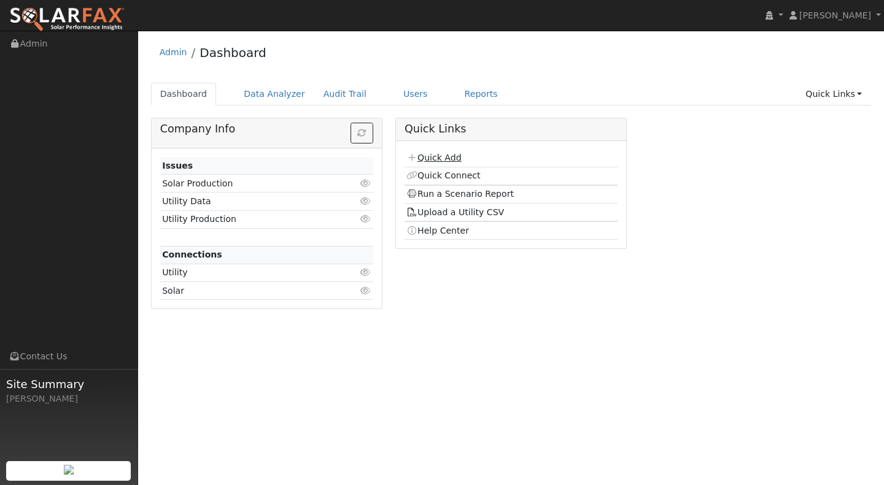
click at [440, 157] on link "Quick Add" at bounding box center [433, 158] width 55 height 10
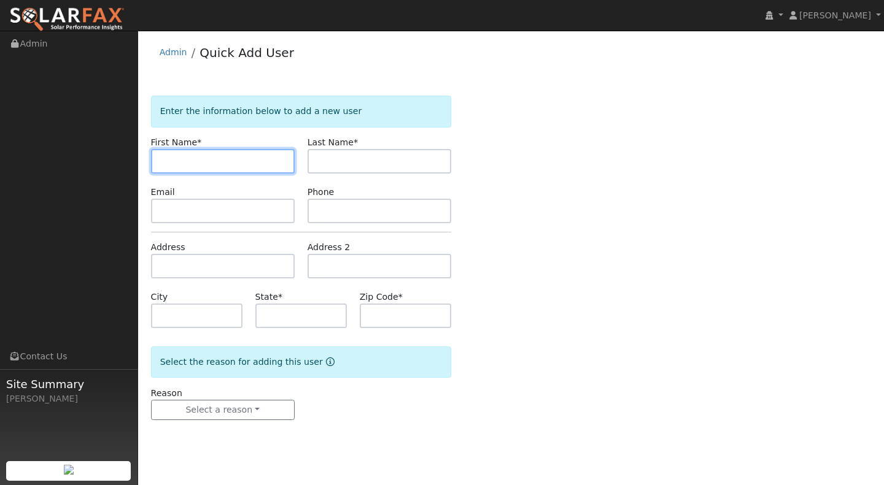
click at [169, 153] on input "text" at bounding box center [223, 161] width 144 height 25
drag, startPoint x: 185, startPoint y: 159, endPoint x: 188, endPoint y: 142, distance: 16.8
click at [185, 155] on input "text" at bounding box center [223, 161] width 144 height 25
type input "Jon"
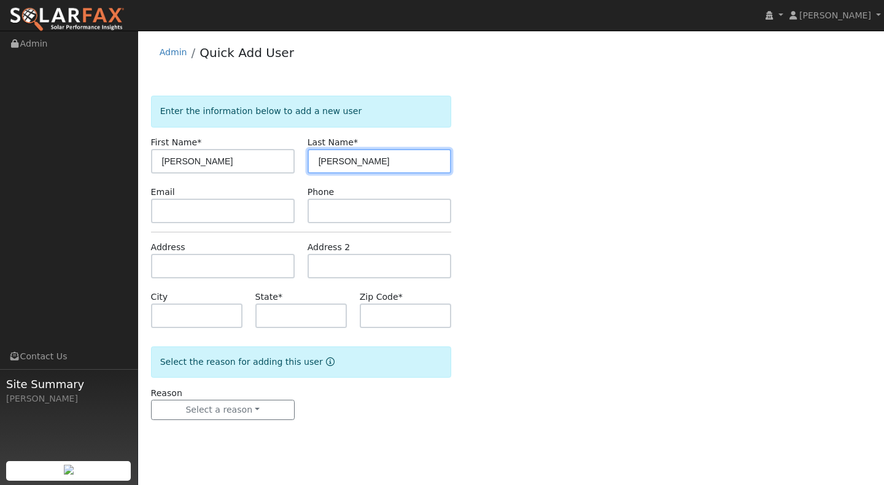
type input "Erlandson"
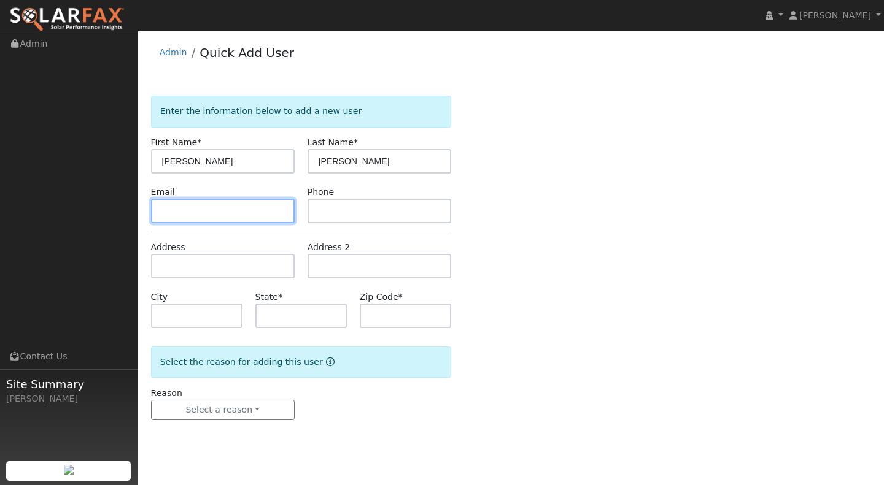
click at [163, 209] on input "text" at bounding box center [223, 211] width 144 height 25
paste input "jerland@uoregon.edu"
type input "jerland@uoregon.edu"
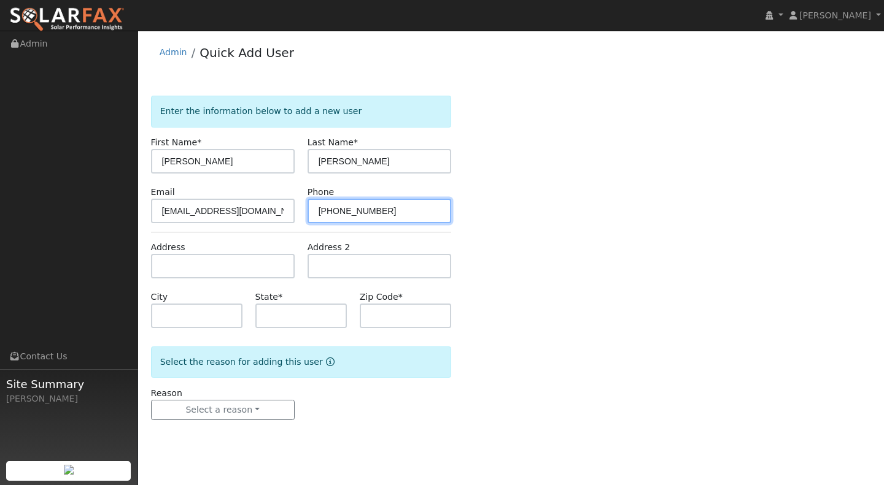
type input "541-285-7346"
click at [169, 274] on input "text" at bounding box center [223, 266] width 144 height 25
paste input "520 Drake Street, Cambria Ca, 93428"
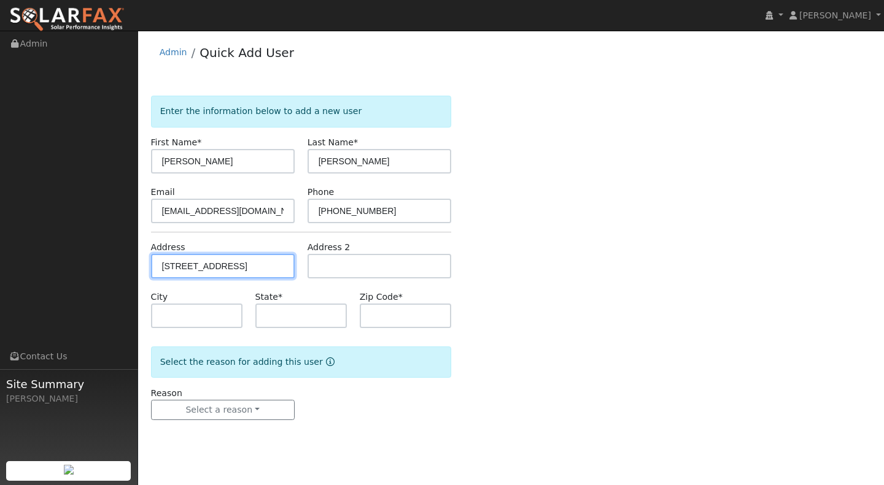
scroll to position [0, 23]
type input "520 Drake Street"
type input "Cambria"
type input "CA"
type input "93428"
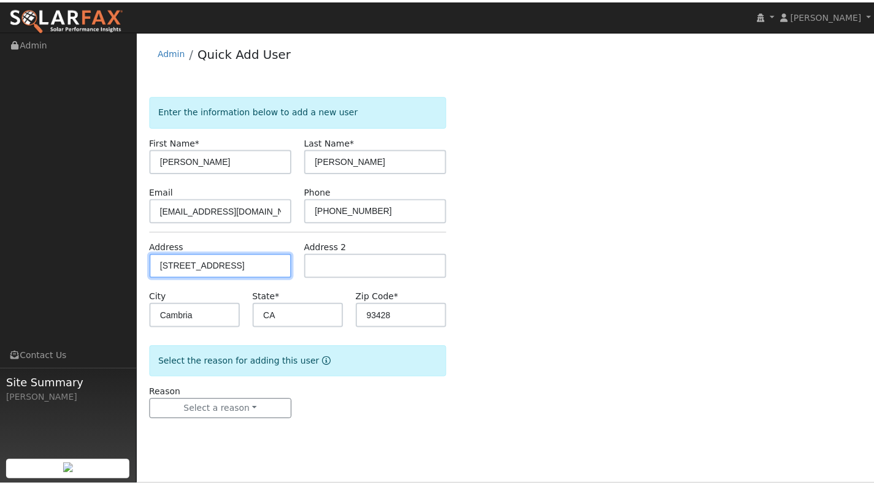
scroll to position [0, 0]
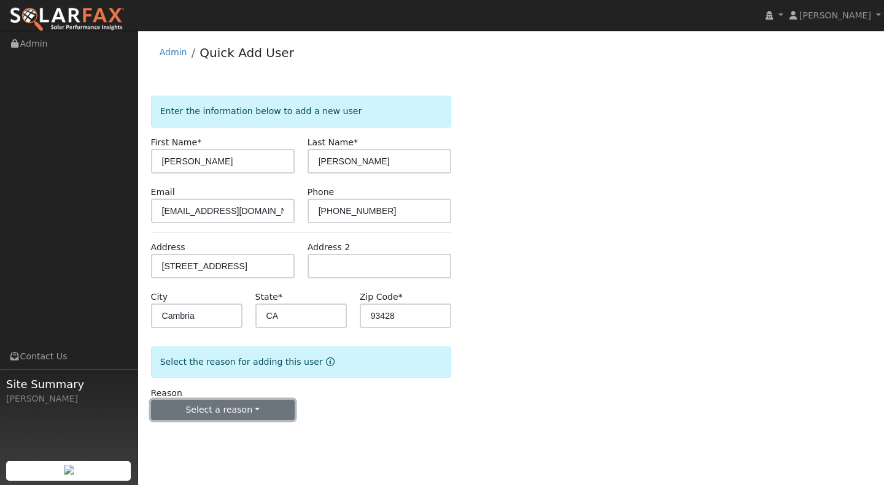
click at [252, 406] on button "Select a reason" at bounding box center [223, 410] width 144 height 21
drag, startPoint x: 230, startPoint y: 436, endPoint x: 248, endPoint y: 422, distance: 23.2
click at [230, 434] on link "New lead" at bounding box center [220, 435] width 136 height 17
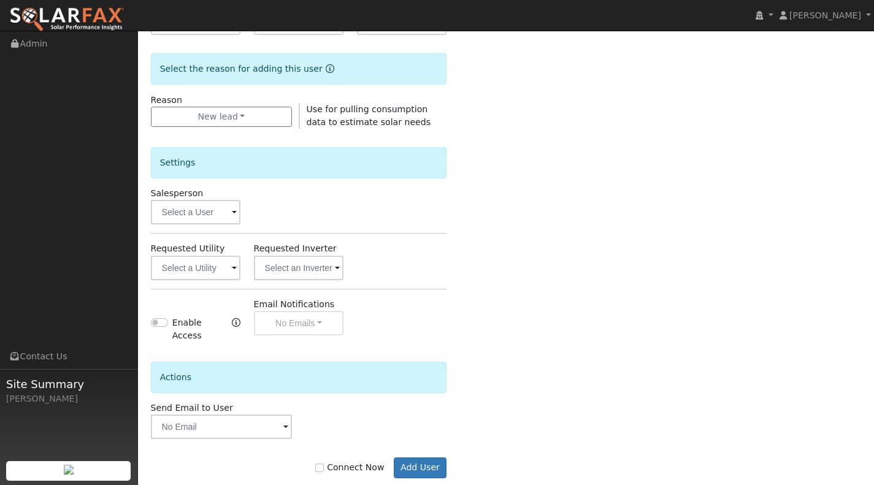
scroll to position [309, 0]
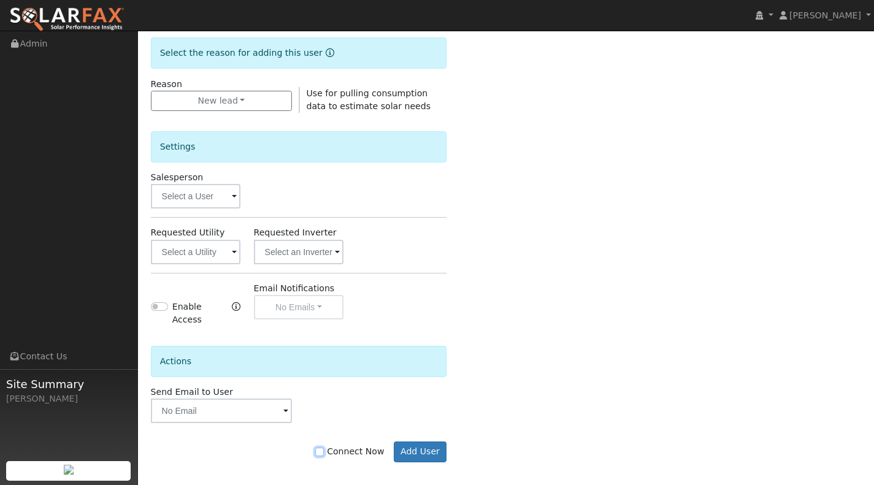
click at [324, 448] on input "Connect Now" at bounding box center [319, 452] width 9 height 9
checkbox input "true"
click at [434, 444] on button "Add User" at bounding box center [420, 452] width 53 height 21
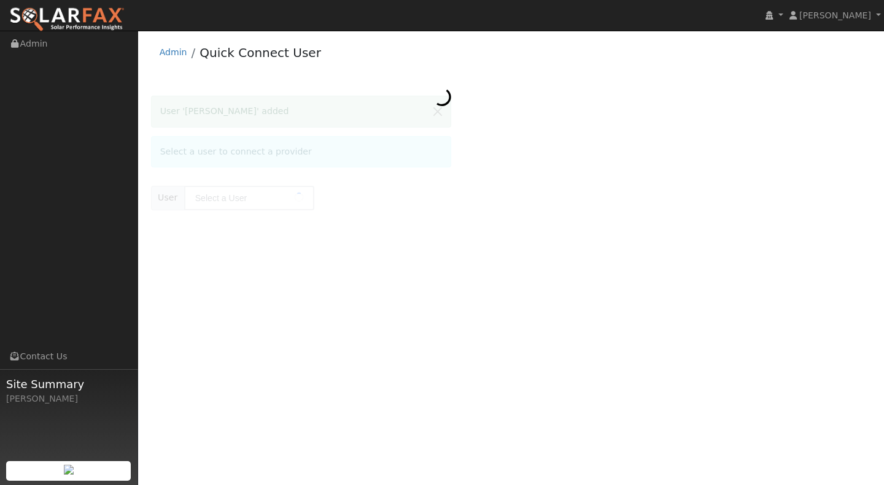
type input "[PERSON_NAME]"
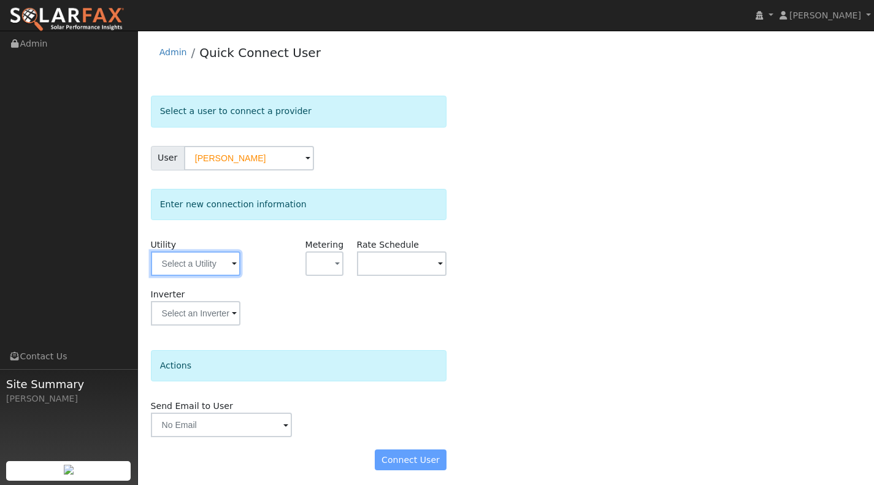
click at [231, 268] on input "text" at bounding box center [196, 264] width 90 height 25
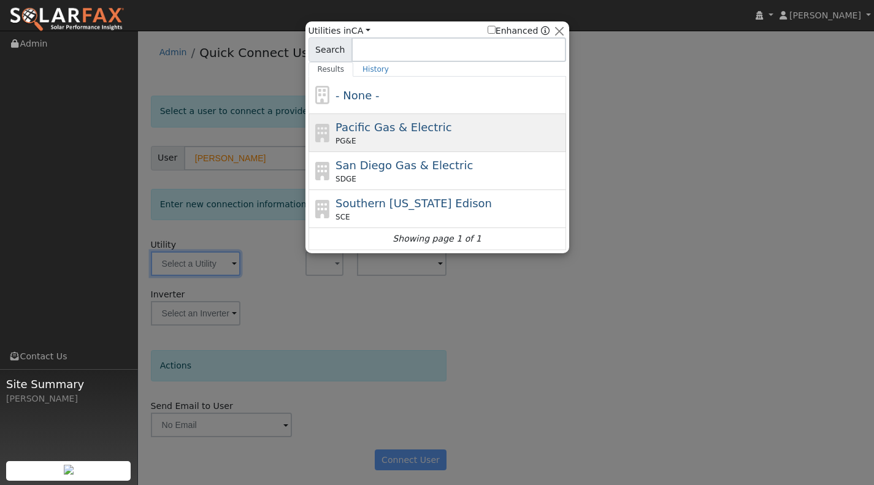
click at [374, 123] on span "Pacific Gas & Electric" at bounding box center [394, 127] width 116 height 13
type input "PG&E"
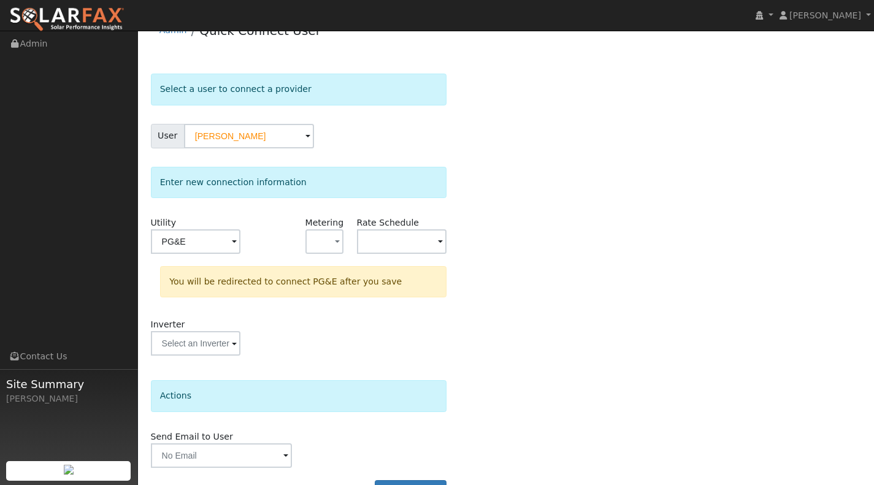
scroll to position [56, 0]
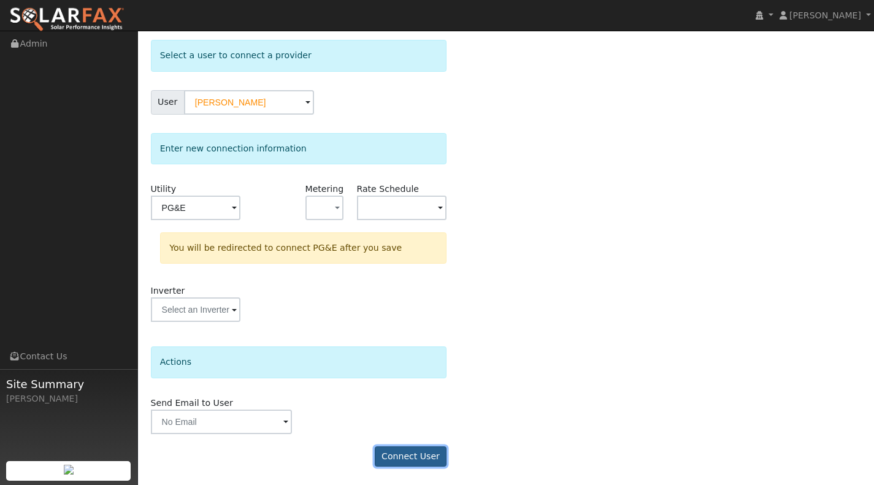
click at [407, 450] on button "Connect User" at bounding box center [411, 457] width 72 height 21
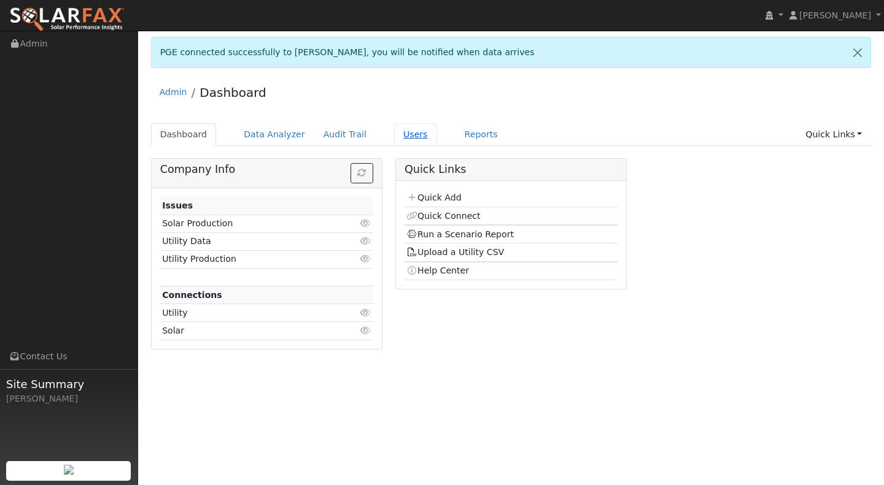
click at [394, 137] on link "Users" at bounding box center [415, 134] width 43 height 23
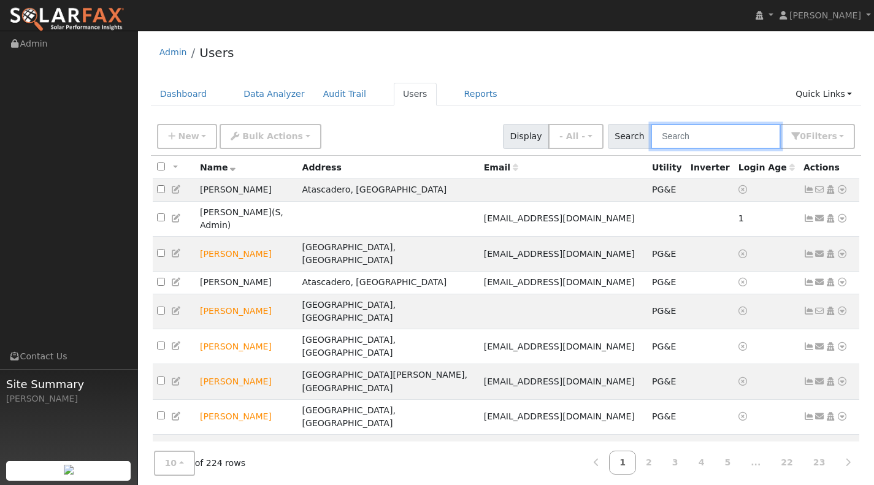
click at [685, 138] on input "text" at bounding box center [716, 136] width 130 height 25
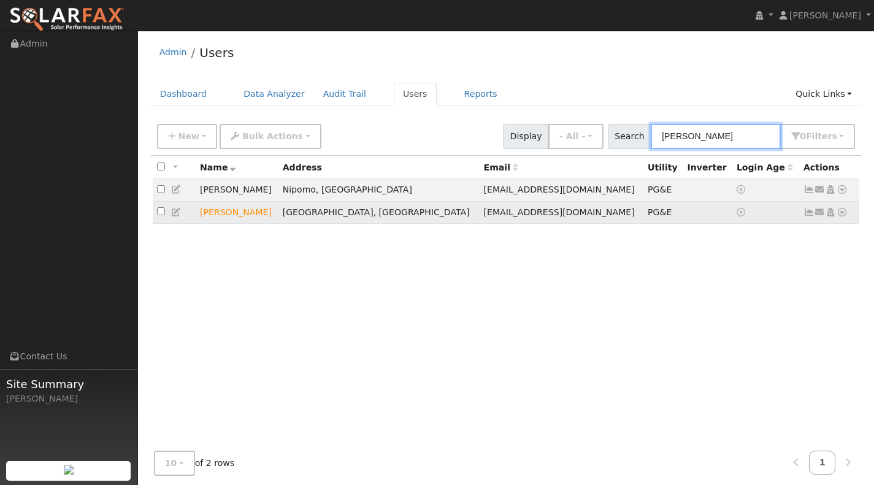
type input "[PERSON_NAME]"
click at [843, 215] on icon at bounding box center [842, 212] width 11 height 9
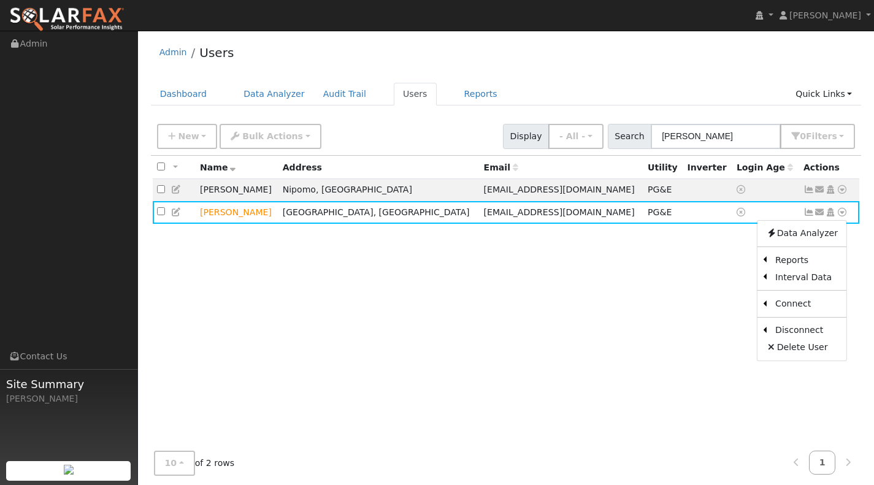
click at [0, 0] on link "Export to CSV" at bounding box center [0, 0] width 0 height 0
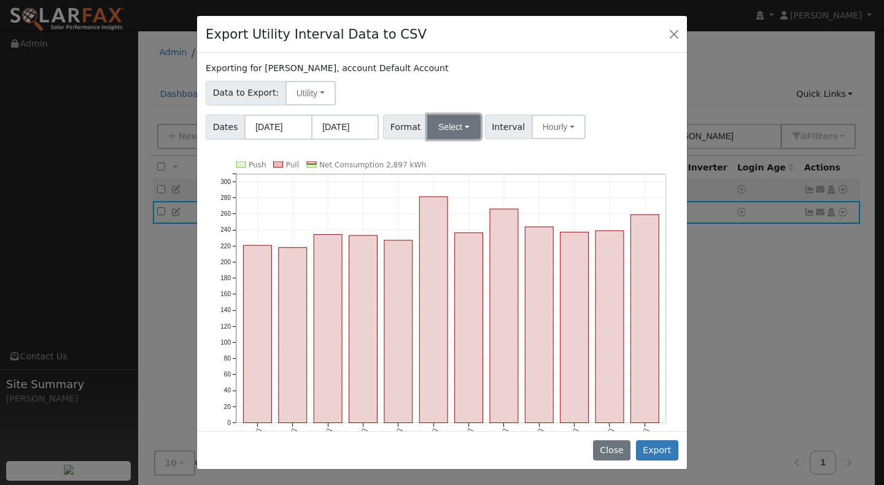
click at [458, 123] on button "Select" at bounding box center [453, 127] width 53 height 25
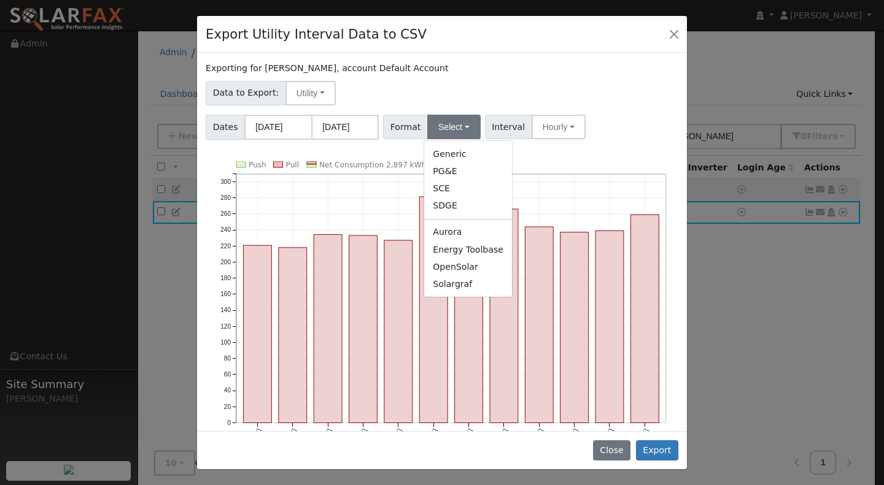
click at [456, 268] on link "OpenSolar" at bounding box center [468, 266] width 88 height 17
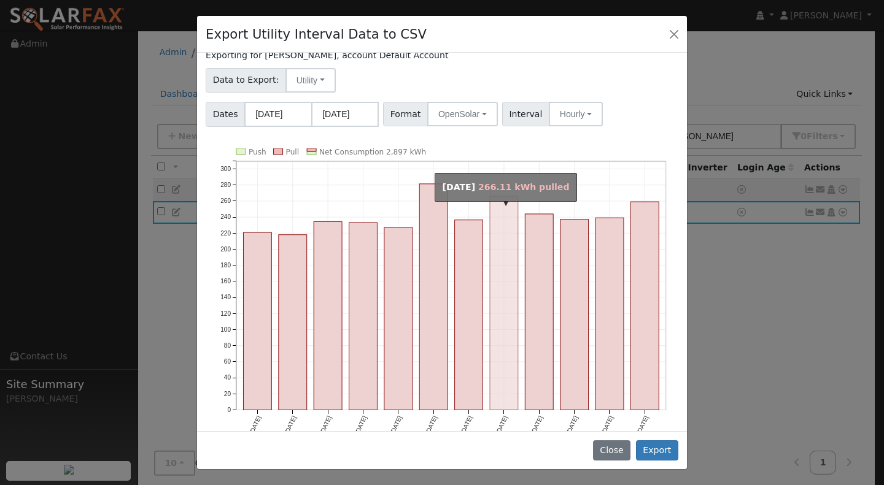
scroll to position [29, 0]
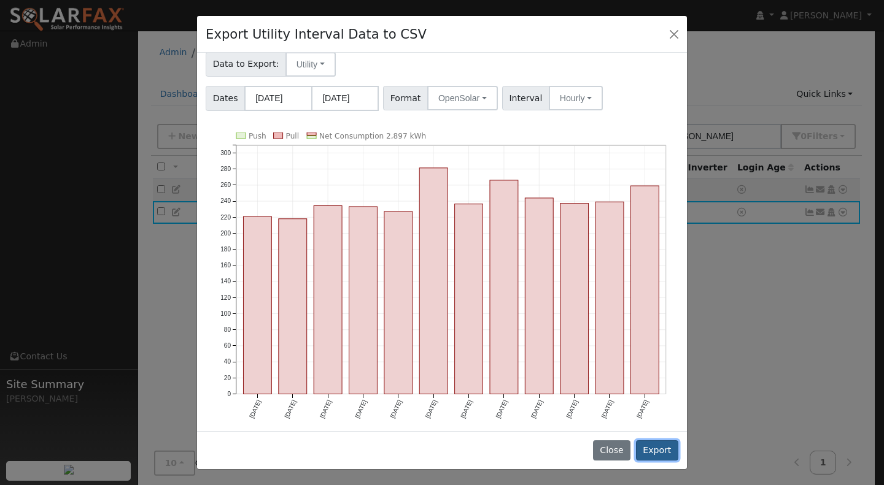
click at [662, 448] on button "Export" at bounding box center [657, 451] width 42 height 21
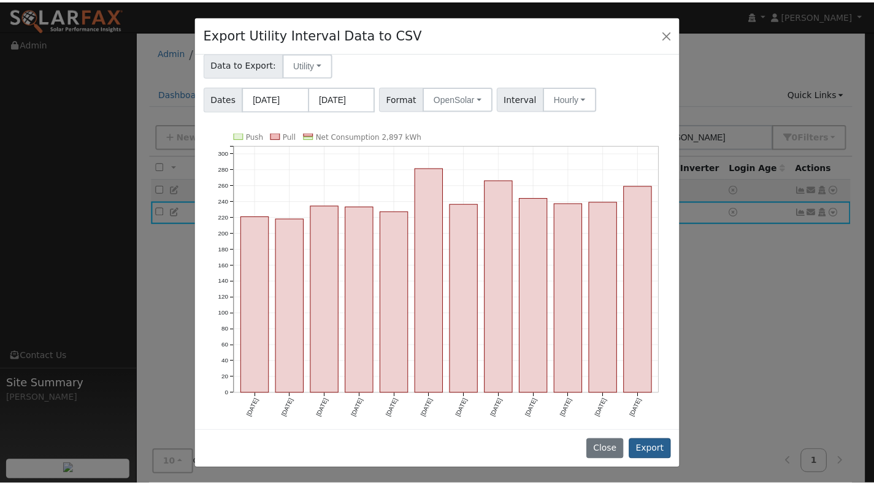
scroll to position [0, 0]
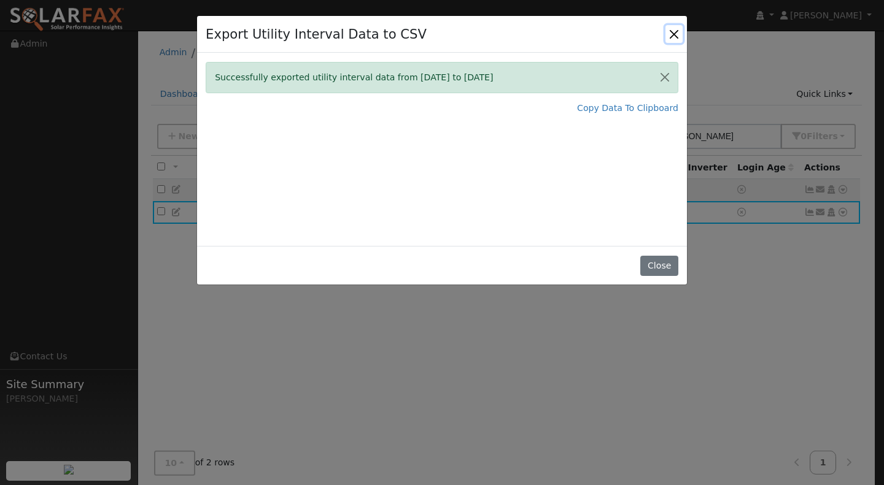
click at [673, 37] on button "Close" at bounding box center [673, 33] width 17 height 17
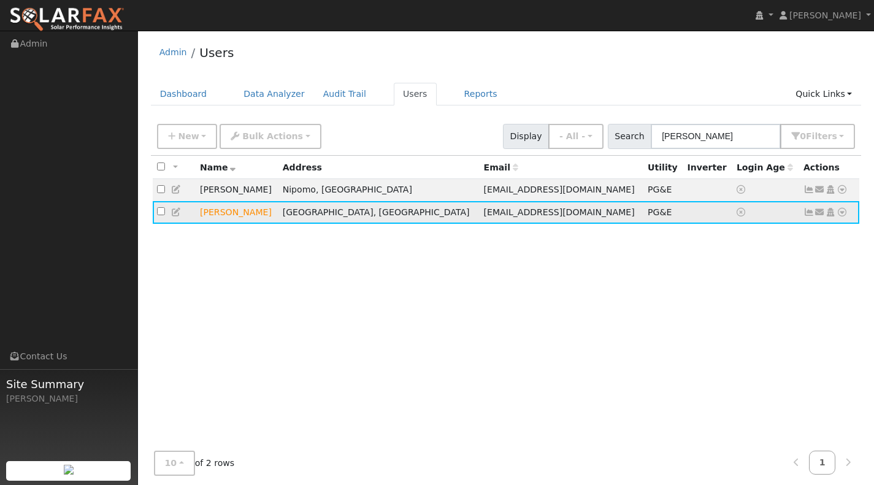
click at [843, 215] on icon at bounding box center [842, 212] width 11 height 9
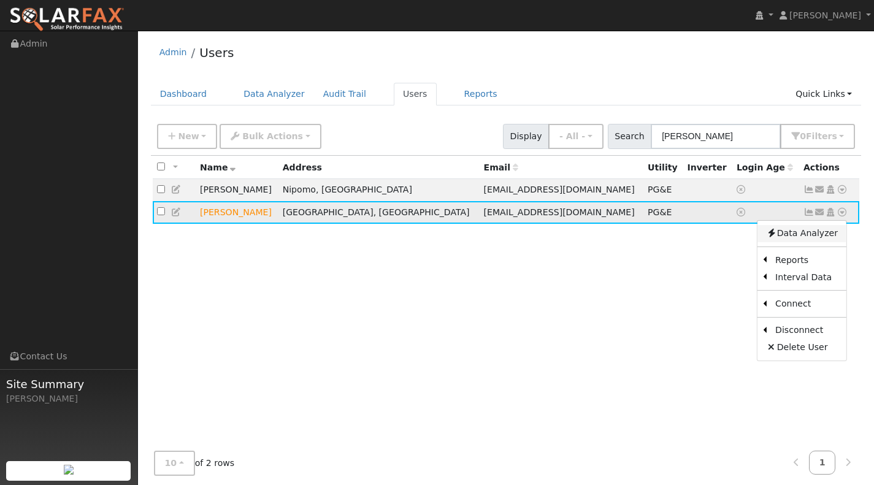
click at [823, 235] on link "Data Analyzer" at bounding box center [802, 233] width 89 height 17
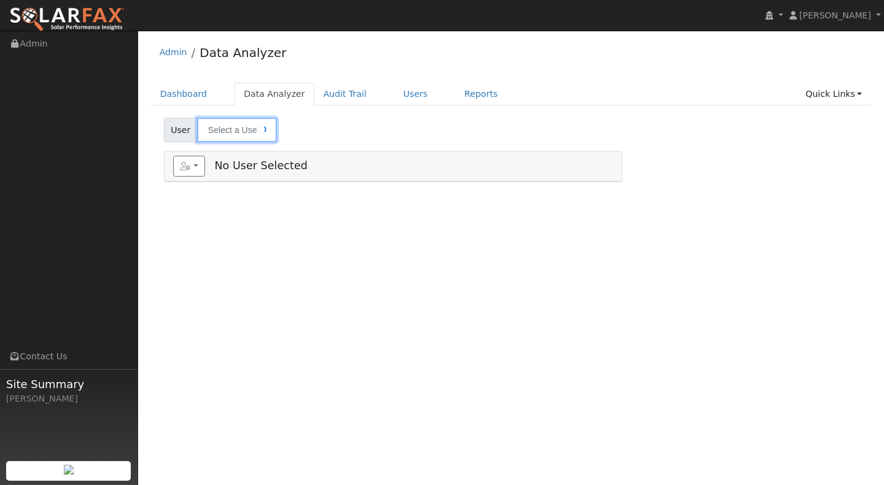
type input "[PERSON_NAME]"
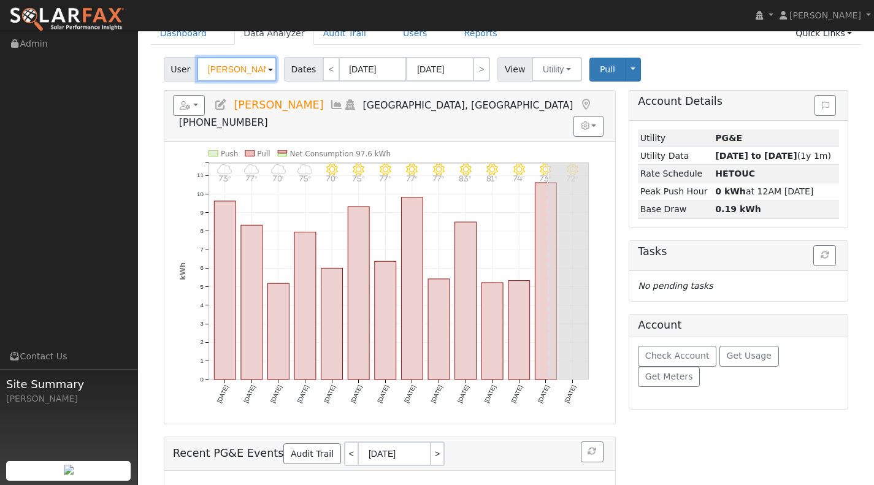
scroll to position [20, 0]
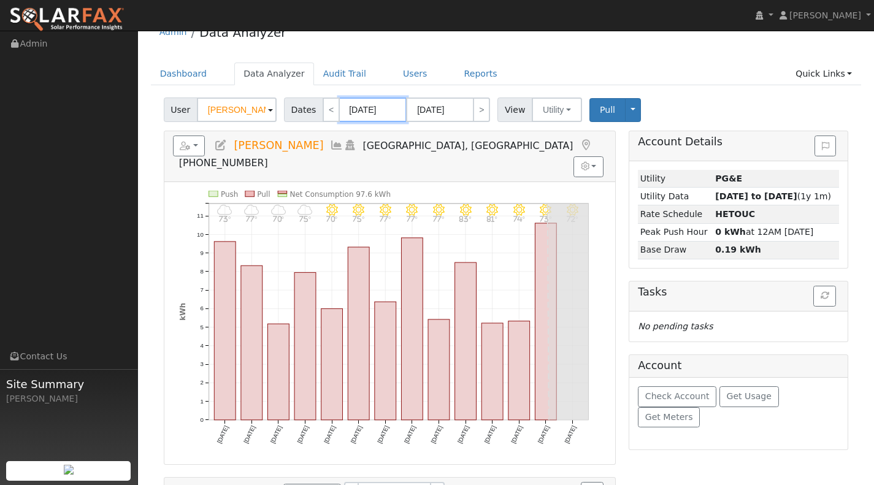
click at [387, 107] on input "[DATE]" at bounding box center [373, 110] width 68 height 25
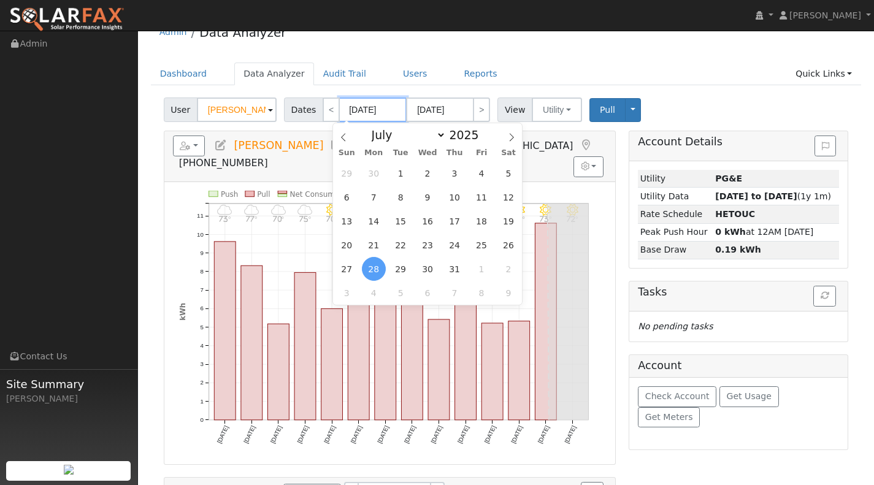
type input "08/10/0202"
type input "07/28/202"
type input "08/10/2024"
type input "07/28/2024"
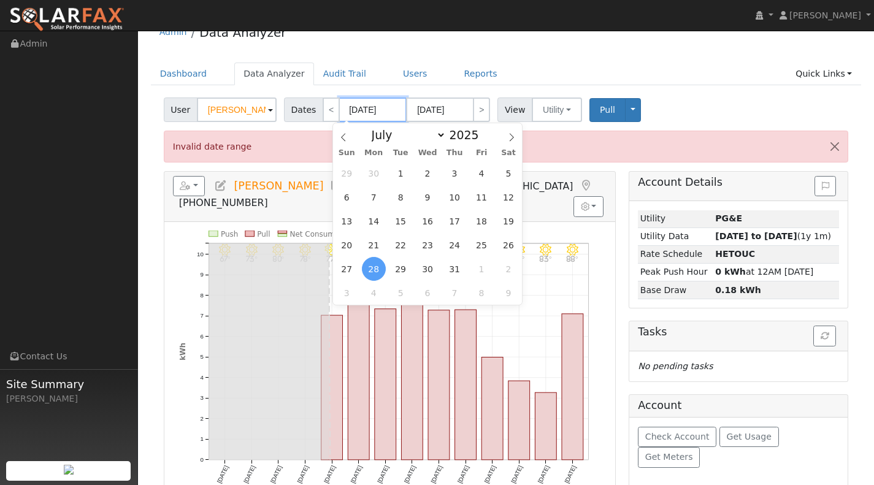
drag, startPoint x: 350, startPoint y: 106, endPoint x: 357, endPoint y: 101, distance: 8.3
click at [353, 106] on input "07/28/2024" at bounding box center [373, 110] width 68 height 25
type input "09/10/2024"
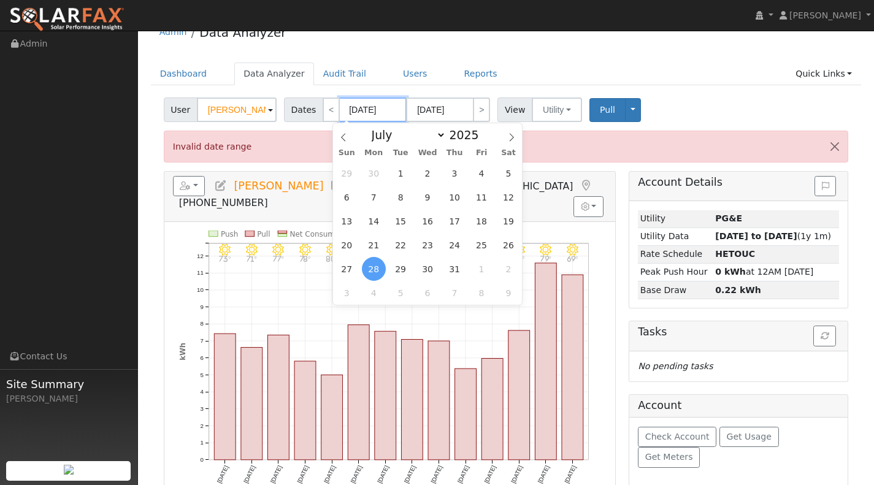
type input "08/28/2024"
click at [544, 168] on div "Invalid date range" at bounding box center [506, 151] width 698 height 40
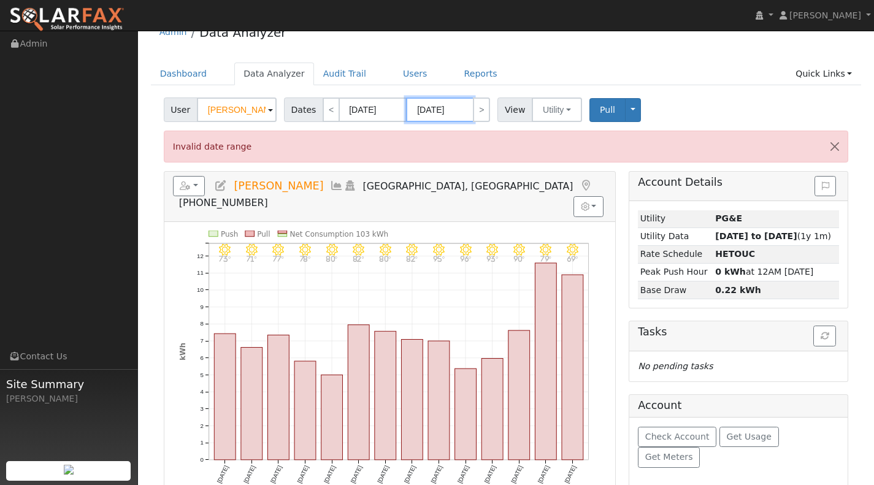
click at [421, 105] on input "09/10/2024" at bounding box center [440, 110] width 68 height 25
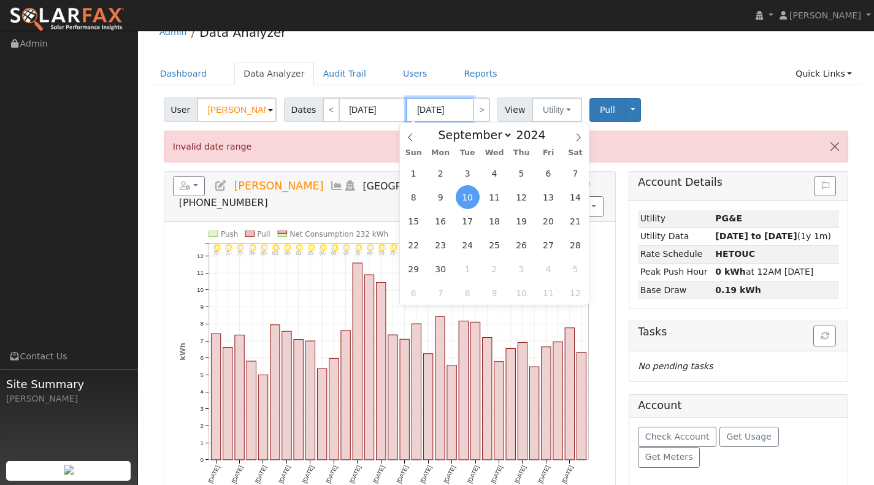
click at [456, 102] on input "09/28/2024" at bounding box center [440, 110] width 68 height 25
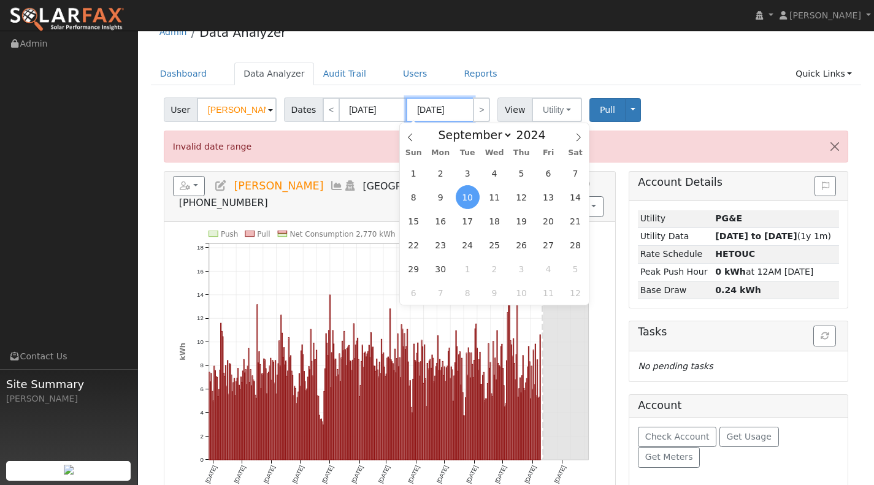
drag, startPoint x: 419, startPoint y: 110, endPoint x: 422, endPoint y: 95, distance: 15.5
click at [419, 104] on input "09/28/2025" at bounding box center [440, 110] width 68 height 25
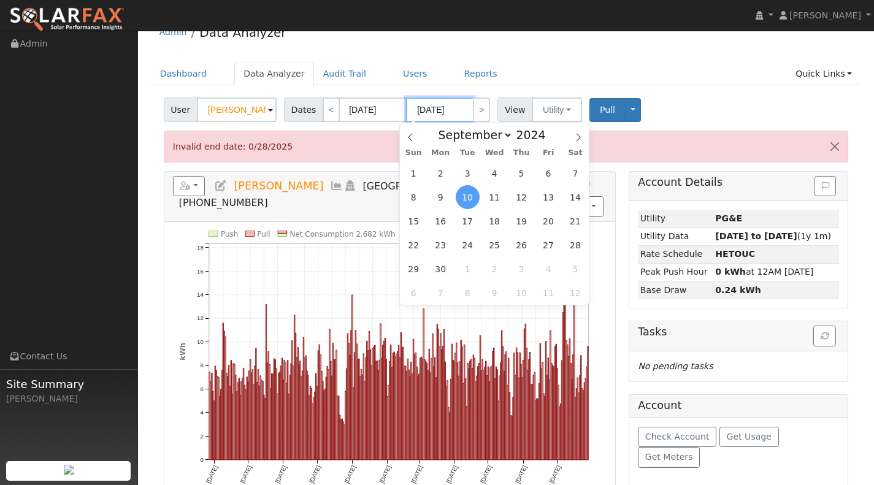
type input "07/28/2025"
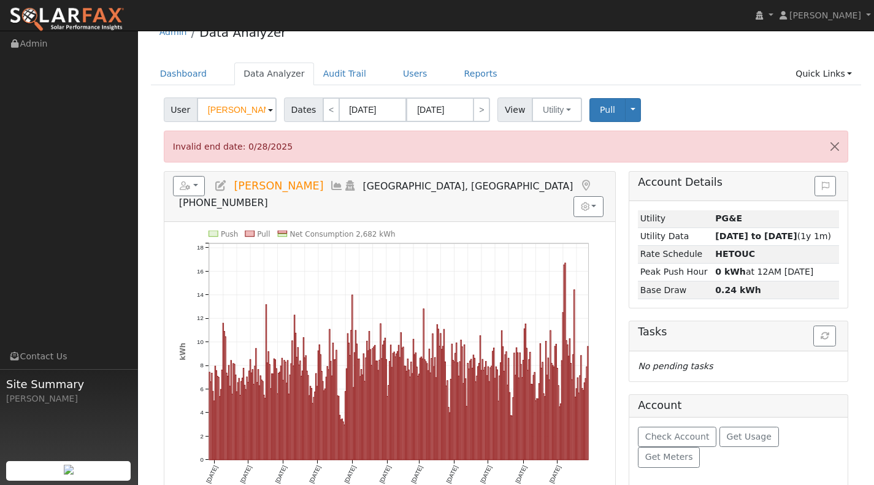
click at [735, 77] on ul "Dashboard Data Analyzer Audit Trail Users Reports Quick Links Quick Add Quick C…" at bounding box center [506, 74] width 711 height 23
click at [832, 141] on button "Close" at bounding box center [835, 146] width 26 height 30
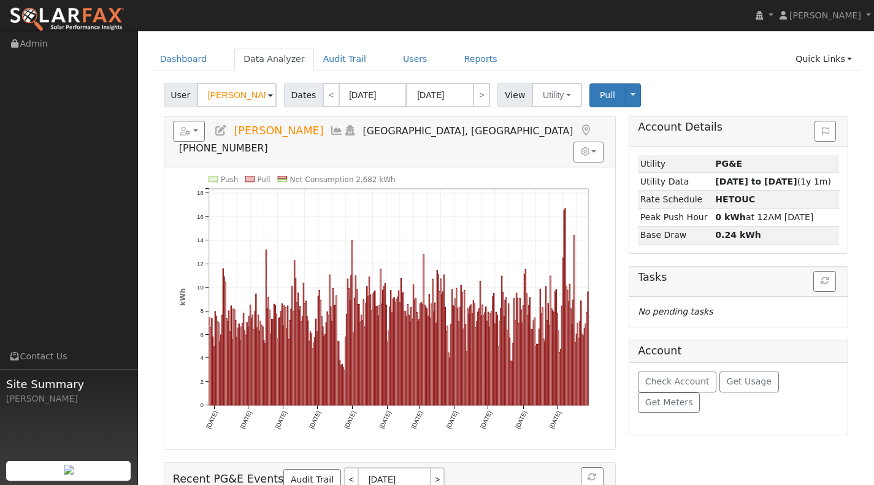
scroll to position [0, 0]
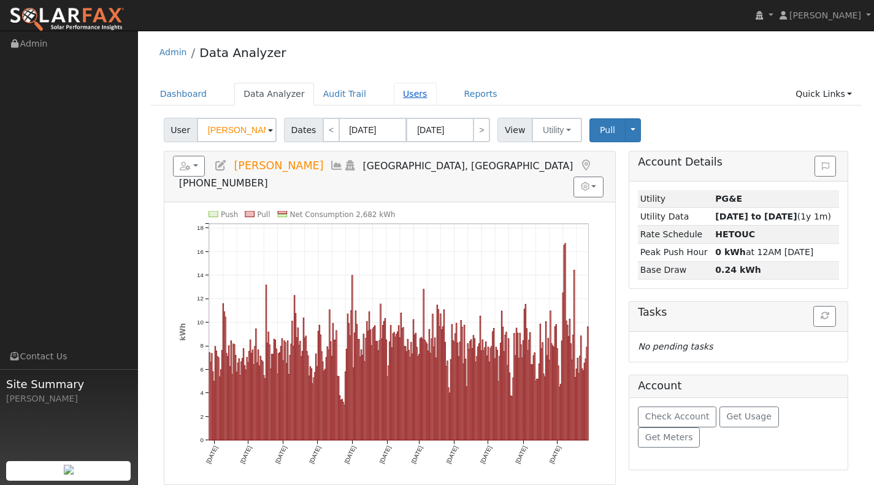
click at [398, 96] on link "Users" at bounding box center [415, 94] width 43 height 23
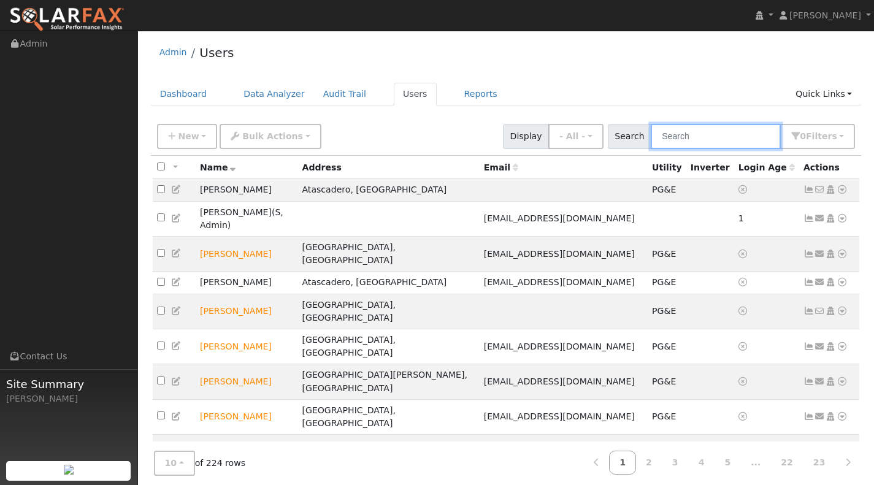
click at [700, 139] on input "text" at bounding box center [716, 136] width 130 height 25
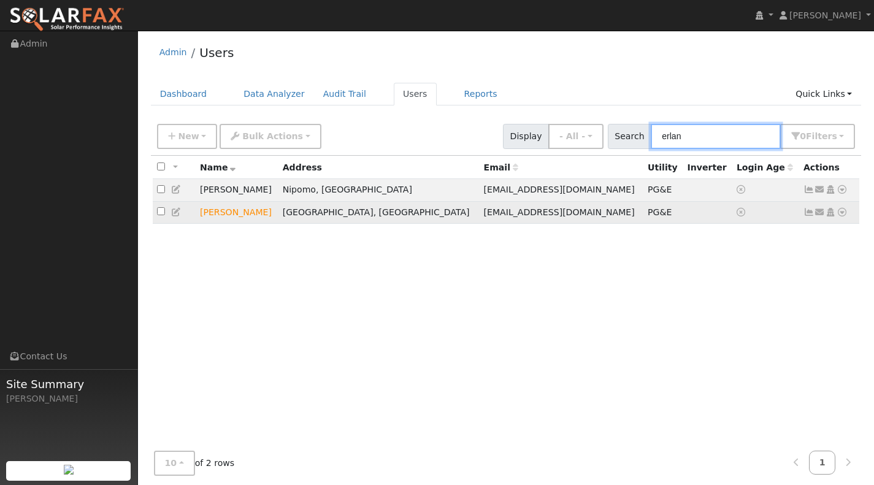
type input "erlan"
click at [841, 216] on icon at bounding box center [842, 212] width 11 height 9
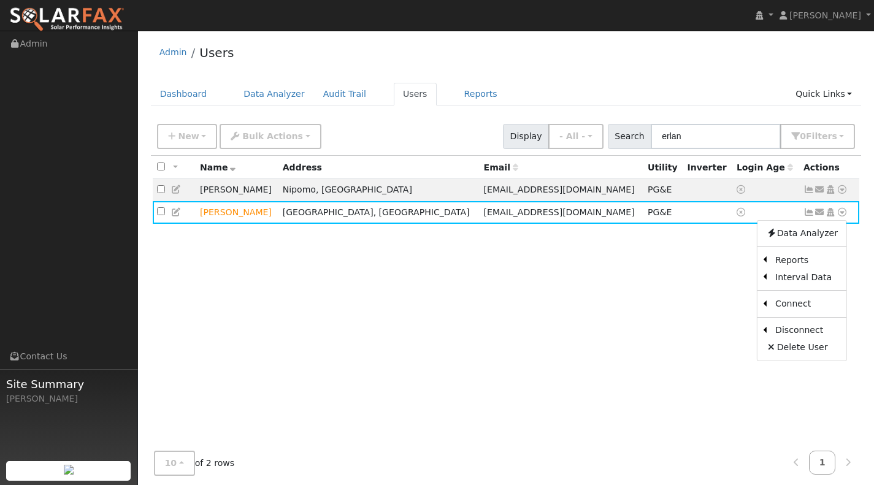
click at [0, 0] on link "Scenario" at bounding box center [0, 0] width 0 height 0
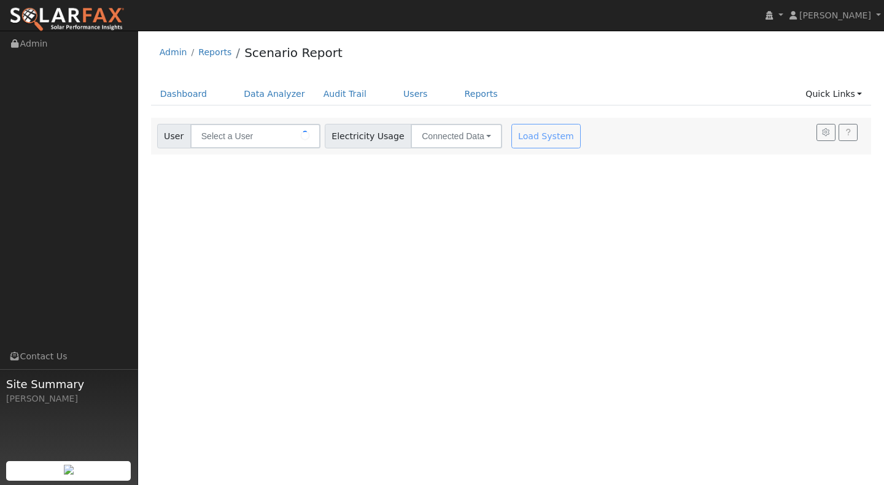
type input "[PERSON_NAME]"
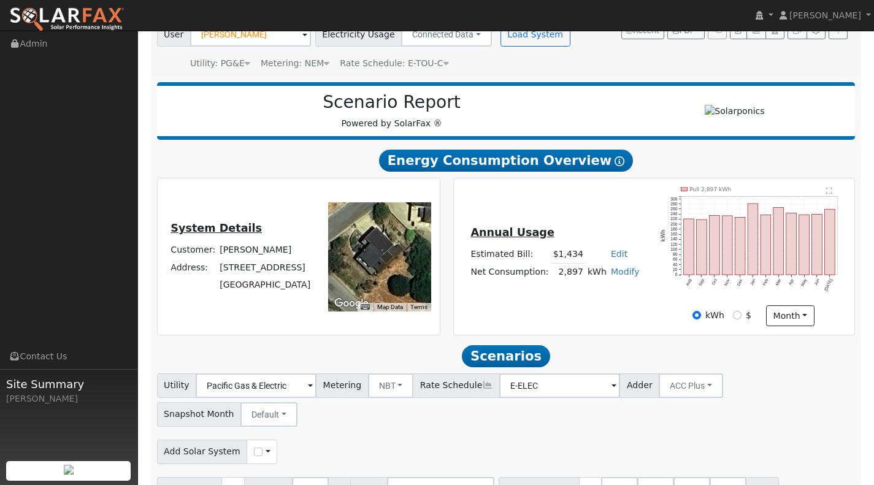
scroll to position [103, 0]
